Goal: Contribute content: Add original content to the website for others to see

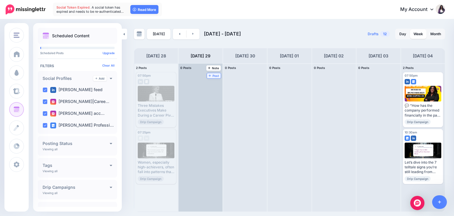
click at [209, 74] on span "Post" at bounding box center [214, 75] width 10 height 3
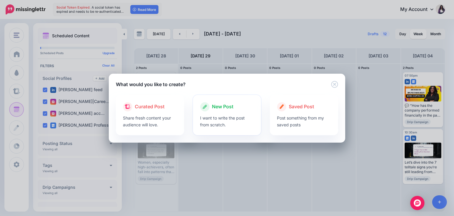
click at [216, 119] on p "I want to write the post from scratch." at bounding box center [227, 121] width 54 height 14
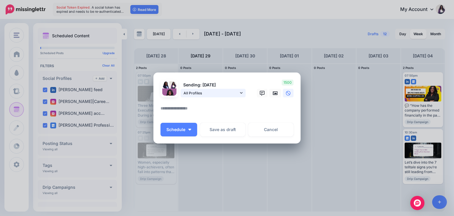
click at [239, 92] on link "All Profiles" at bounding box center [212, 93] width 65 height 9
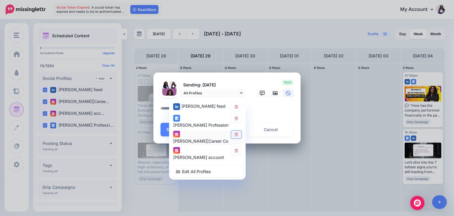
click at [238, 136] on icon at bounding box center [236, 135] width 4 height 4
click at [238, 151] on icon at bounding box center [236, 151] width 4 height 4
click at [270, 108] on textarea at bounding box center [228, 111] width 136 height 12
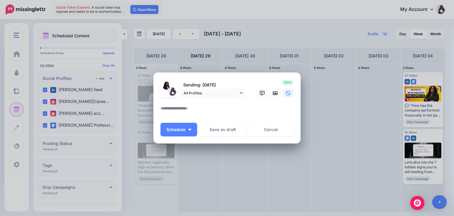
click at [199, 108] on textarea at bounding box center [228, 111] width 136 height 12
paste textarea "**********"
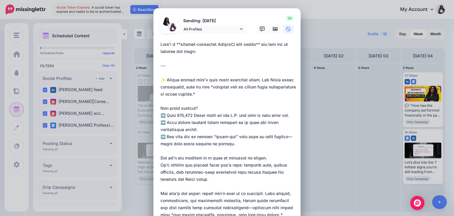
drag, startPoint x: 158, startPoint y: 80, endPoint x: 154, endPoint y: 36, distance: 44.8
click at [154, 36] on div "Loading Sending: [DATE] All Profiles" at bounding box center [226, 183] width 147 height 350
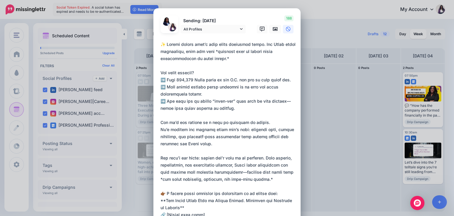
drag, startPoint x: 214, startPoint y: 53, endPoint x: 215, endPoint y: 58, distance: 5.7
click at [215, 58] on textarea at bounding box center [228, 168] width 136 height 255
drag, startPoint x: 217, startPoint y: 56, endPoint x: 213, endPoint y: 50, distance: 7.7
click at [213, 50] on textarea at bounding box center [228, 168] width 136 height 255
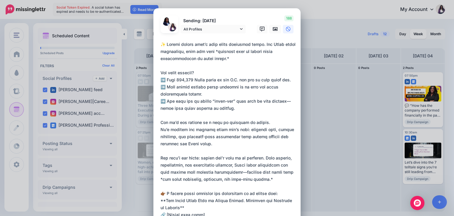
paste textarea "**********"
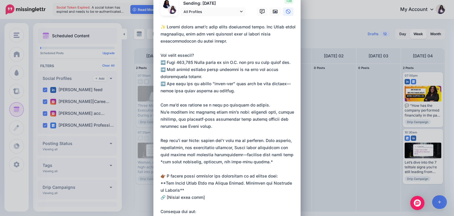
scroll to position [18, 0]
click at [286, 82] on textarea at bounding box center [228, 150] width 136 height 255
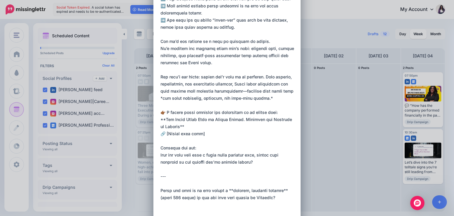
scroll to position [81, 0]
click at [235, 92] on textarea at bounding box center [228, 87] width 136 height 255
drag, startPoint x: 279, startPoint y: 90, endPoint x: 287, endPoint y: 97, distance: 10.7
click at [287, 97] on textarea at bounding box center [228, 87] width 136 height 255
paste textarea "**********"
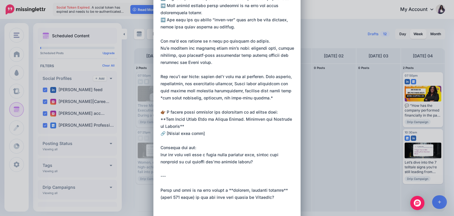
click at [281, 89] on textarea at bounding box center [228, 87] width 136 height 255
click at [250, 97] on textarea at bounding box center [228, 87] width 136 height 255
drag, startPoint x: 164, startPoint y: 118, endPoint x: 174, endPoint y: 127, distance: 13.4
click at [174, 127] on textarea at bounding box center [228, 87] width 136 height 255
paste textarea "**********"
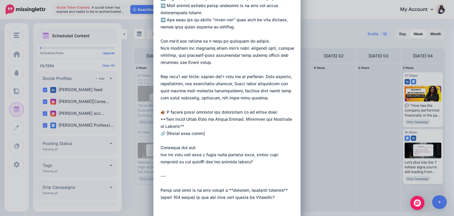
click at [184, 126] on textarea at bounding box center [228, 87] width 136 height 255
click at [162, 118] on textarea at bounding box center [228, 87] width 136 height 255
click at [198, 132] on textarea at bounding box center [228, 87] width 136 height 255
drag, startPoint x: 276, startPoint y: 198, endPoint x: 159, endPoint y: 175, distance: 119.7
click at [160, 175] on textarea at bounding box center [228, 87] width 136 height 255
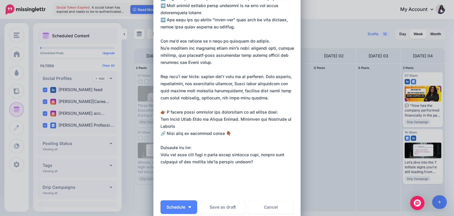
paste textarea "**********"
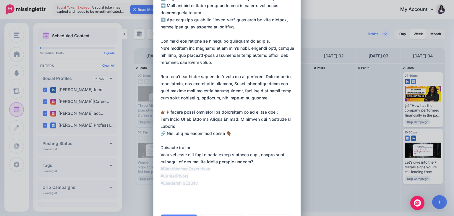
click at [160, 183] on textarea at bounding box center [228, 84] width 136 height 248
click at [160, 183] on textarea at bounding box center [228, 80] width 136 height 241
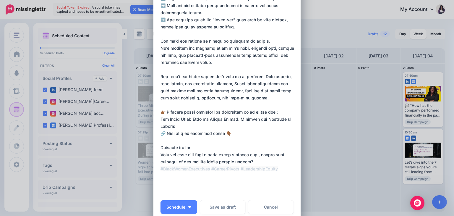
type textarea "**********"
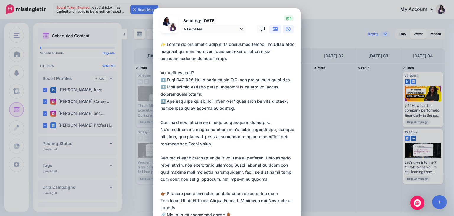
click at [273, 30] on icon at bounding box center [275, 29] width 5 height 4
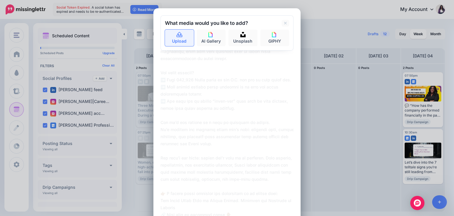
click at [181, 34] on link "Upload" at bounding box center [179, 38] width 29 height 17
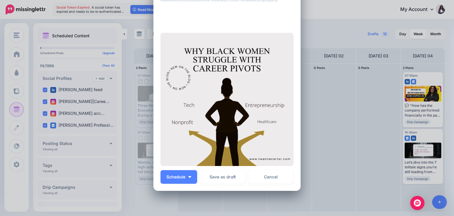
scroll to position [250, 0]
click at [188, 178] on button "Schedule" at bounding box center [178, 177] width 37 height 14
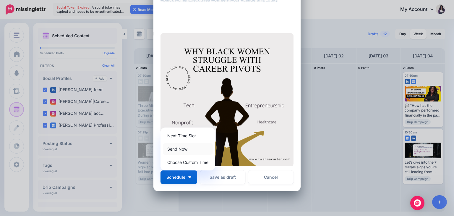
click at [184, 148] on link "Send Now" at bounding box center [188, 149] width 50 height 12
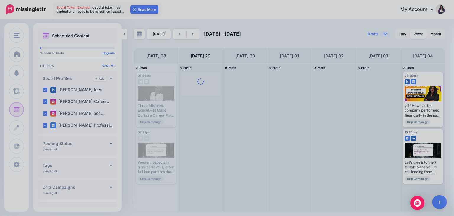
scroll to position [0, 0]
